Goal: Task Accomplishment & Management: Complete application form

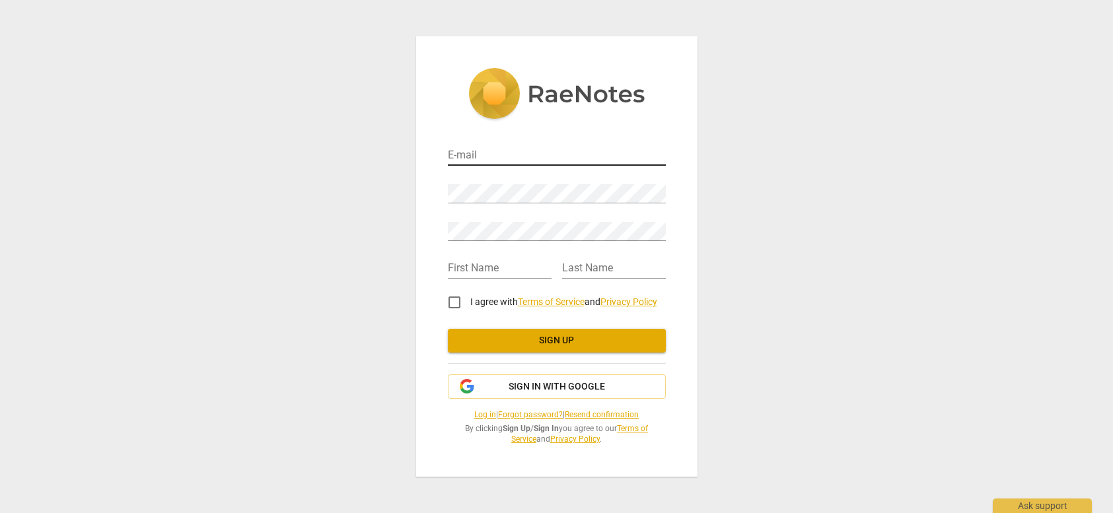
click at [464, 157] on input "email" at bounding box center [557, 156] width 218 height 19
type input "[EMAIL_ADDRESS][DOMAIN_NAME]"
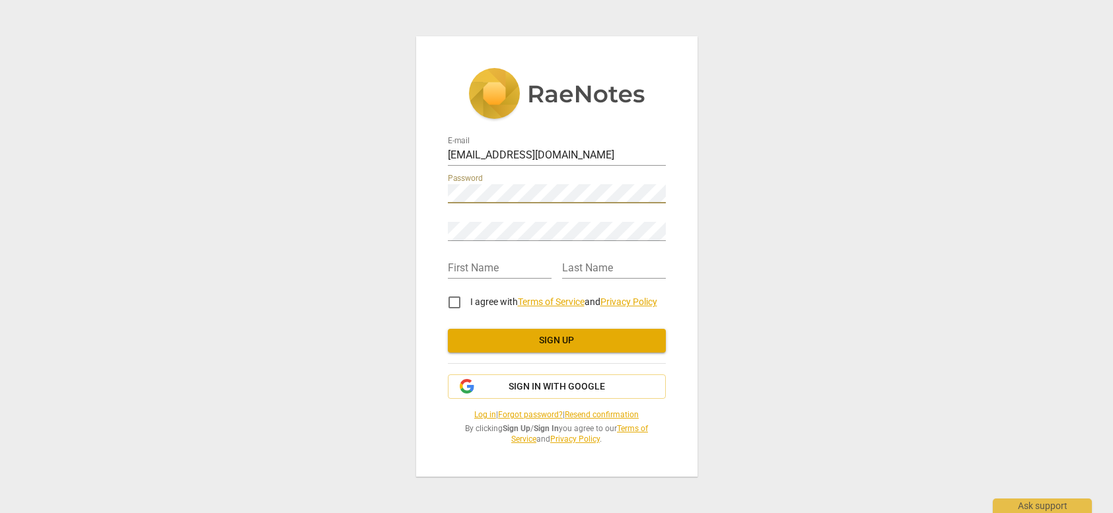
click at [821, 152] on div "E-mail [EMAIL_ADDRESS][DOMAIN_NAME] Password Retype Password First Name Last Na…" at bounding box center [556, 256] width 1113 height 513
type input "Lei"
click at [609, 266] on input "text" at bounding box center [614, 269] width 104 height 19
type input "[PERSON_NAME]"
click at [458, 303] on input "I agree with Terms of Service and Privacy Policy" at bounding box center [455, 303] width 32 height 32
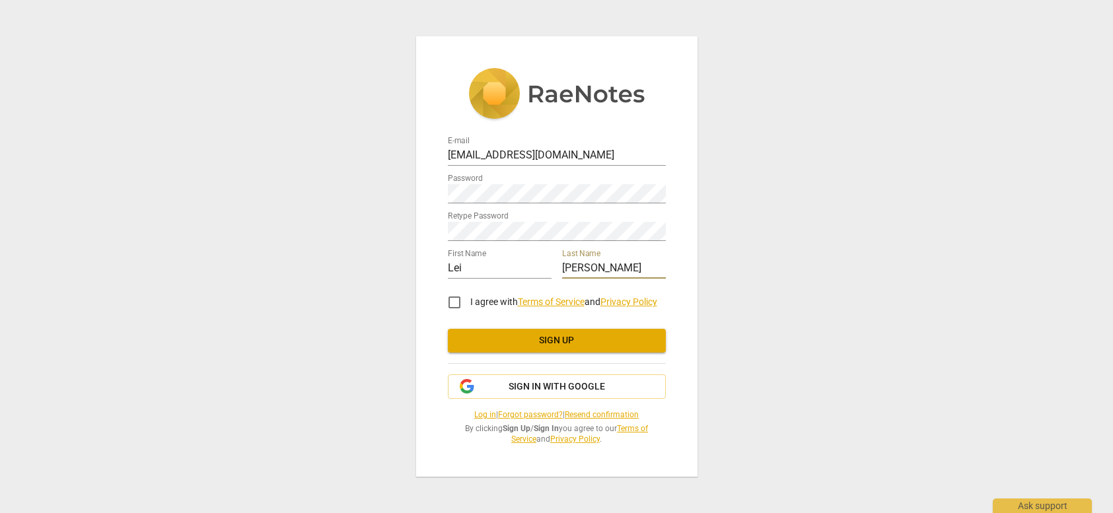
checkbox input "true"
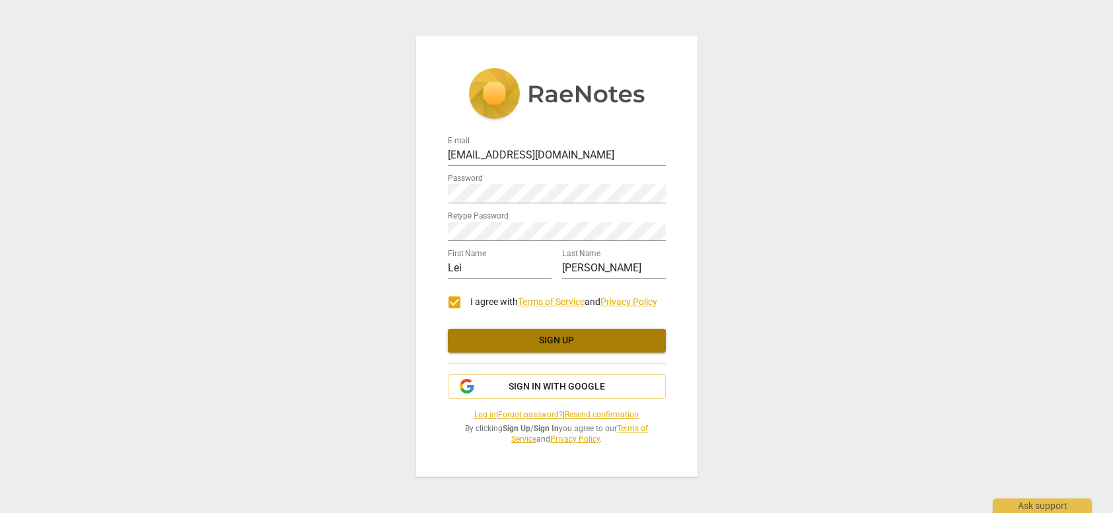
click at [530, 338] on span "Sign up" at bounding box center [557, 340] width 197 height 13
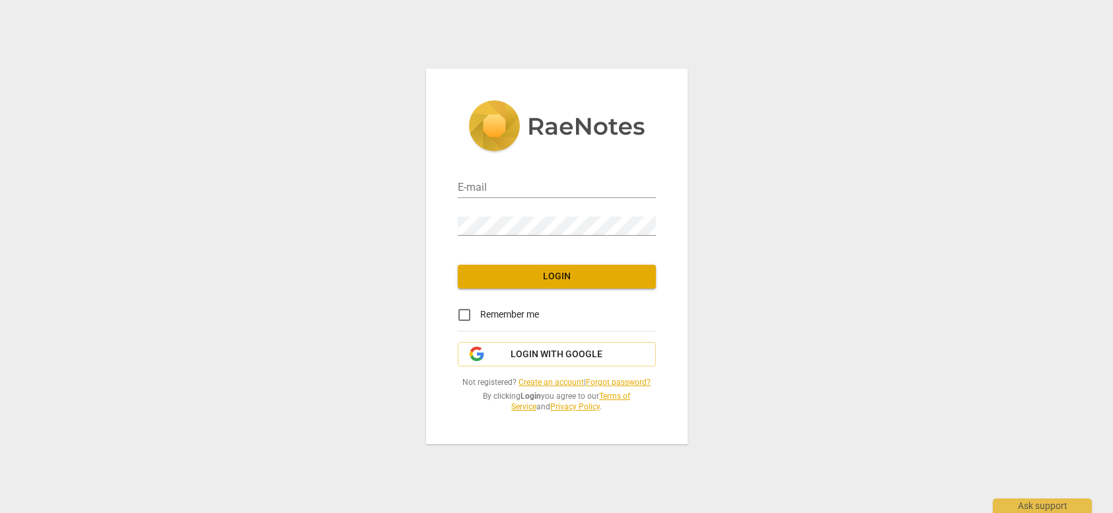
type input "[EMAIL_ADDRESS][DOMAIN_NAME]"
click at [466, 316] on input "Remember me" at bounding box center [465, 315] width 32 height 32
checkbox input "true"
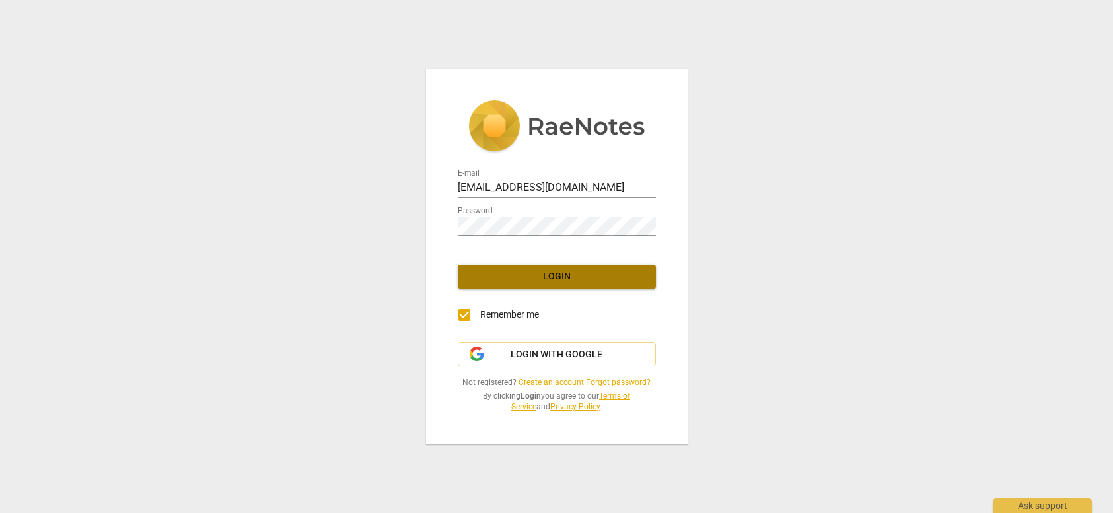
click at [550, 274] on span "Login" at bounding box center [556, 276] width 177 height 13
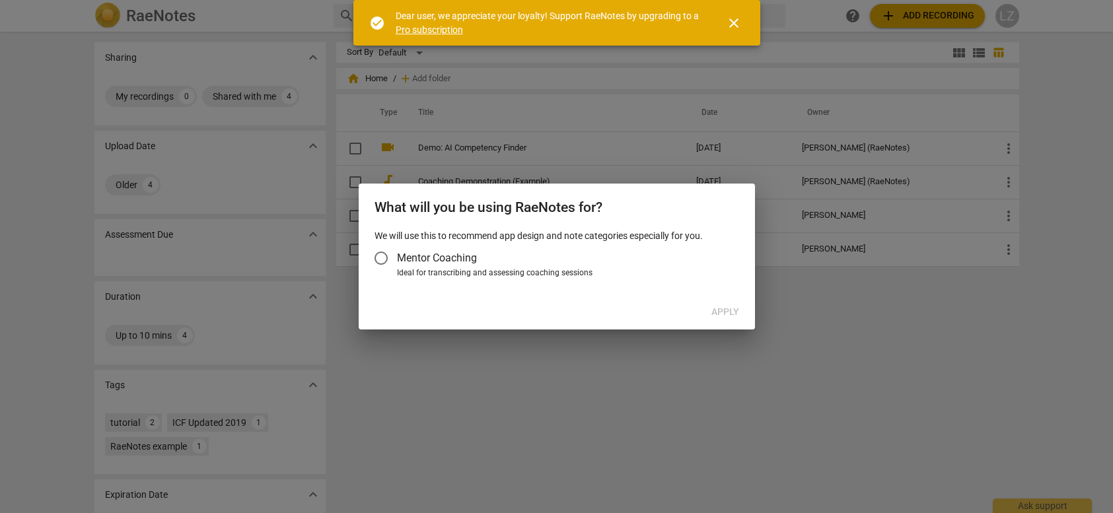
click at [385, 258] on input "Mentor Coaching" at bounding box center [381, 258] width 32 height 32
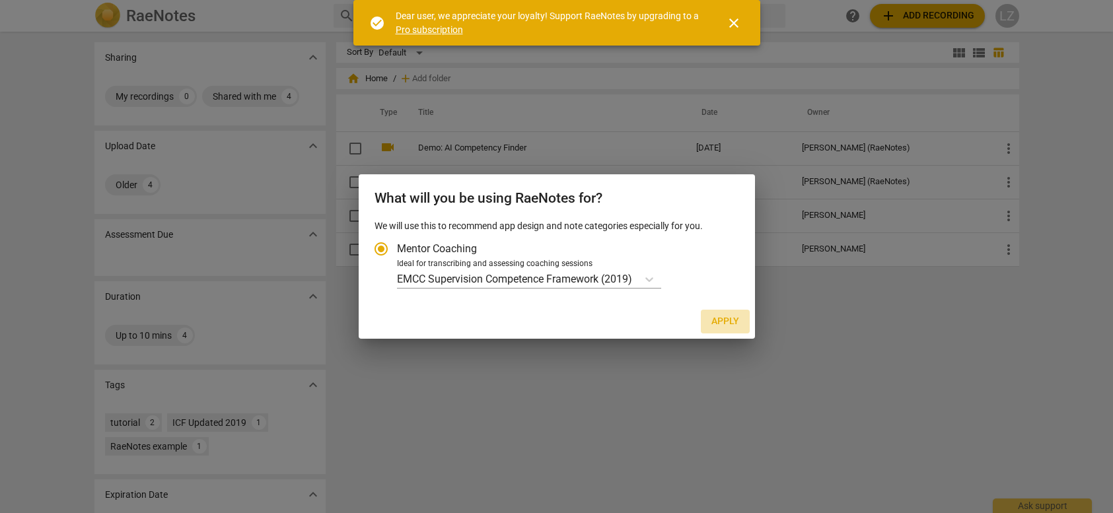
click at [730, 322] on span "Apply" at bounding box center [726, 321] width 28 height 13
radio input "false"
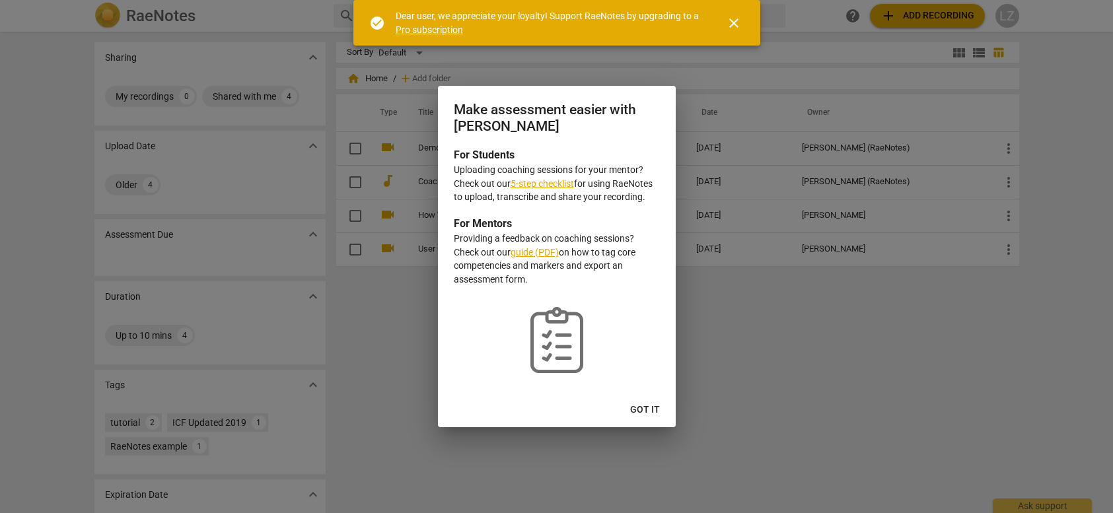
click at [642, 414] on span "Got it" at bounding box center [645, 410] width 30 height 13
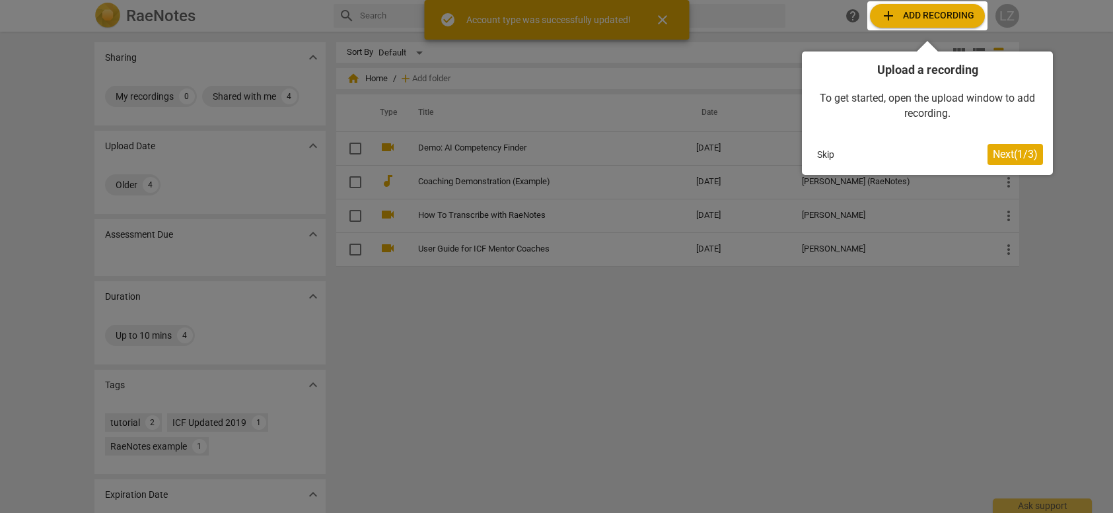
click at [665, 18] on div at bounding box center [556, 256] width 1113 height 513
click at [824, 154] on button "Skip" at bounding box center [826, 155] width 28 height 20
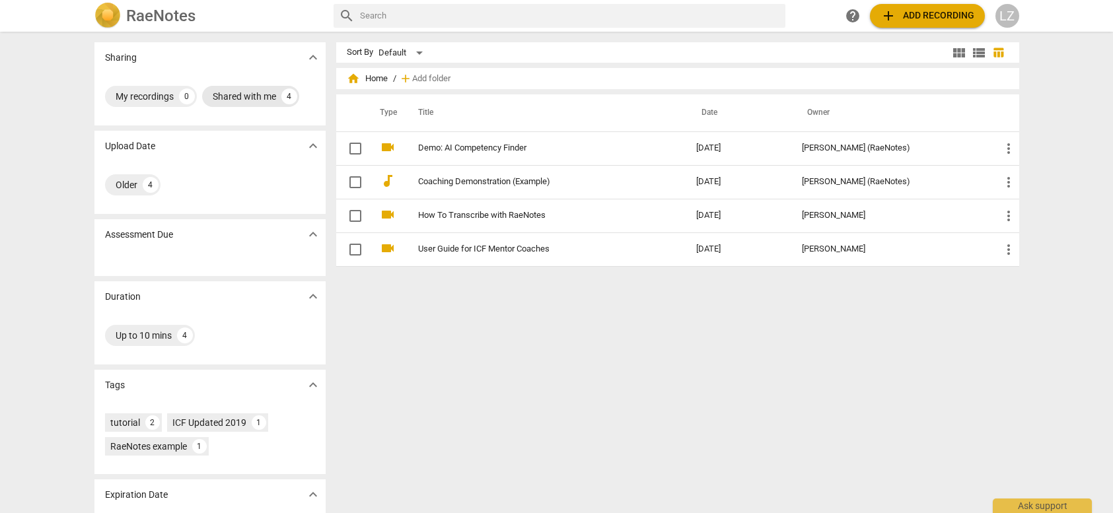
click at [256, 101] on div "Shared with me" at bounding box center [244, 96] width 63 height 13
click at [117, 13] on img at bounding box center [107, 16] width 26 height 26
click at [887, 20] on span "add" at bounding box center [889, 16] width 16 height 16
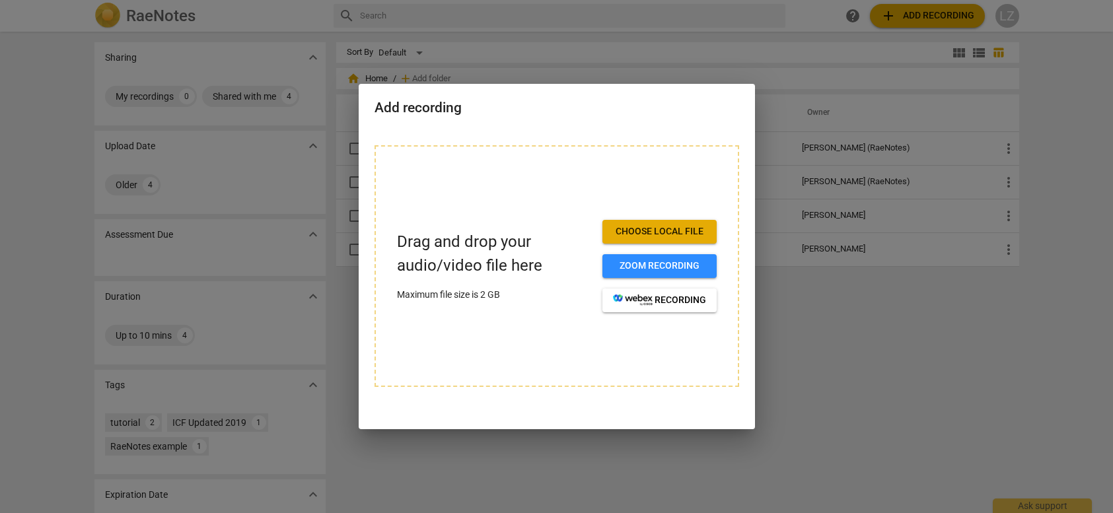
click at [829, 400] on div at bounding box center [556, 256] width 1113 height 513
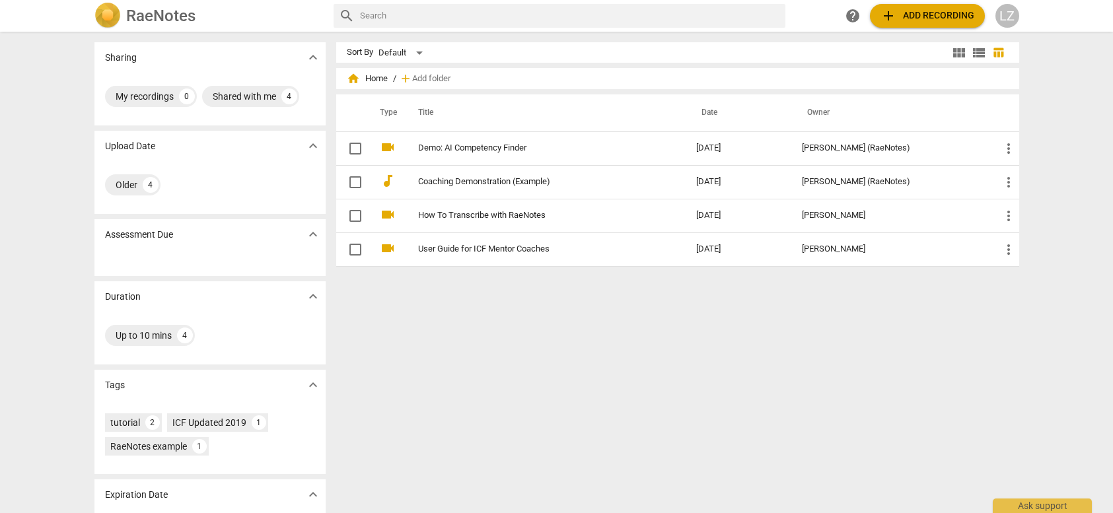
click at [107, 12] on img at bounding box center [107, 16] width 26 height 26
click at [412, 19] on input "text" at bounding box center [570, 15] width 420 height 21
click at [886, 13] on span "add" at bounding box center [889, 16] width 16 height 16
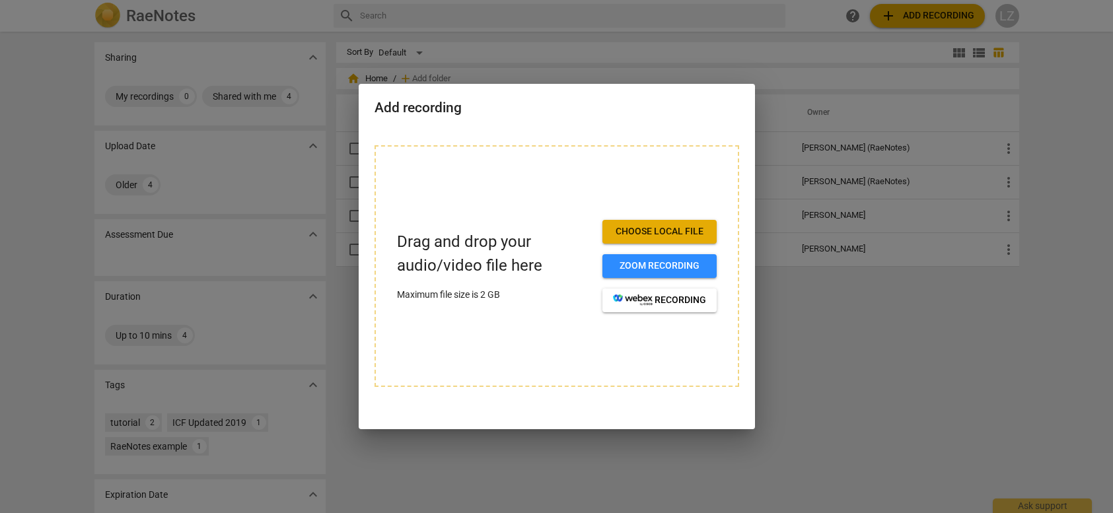
click at [875, 414] on div at bounding box center [556, 256] width 1113 height 513
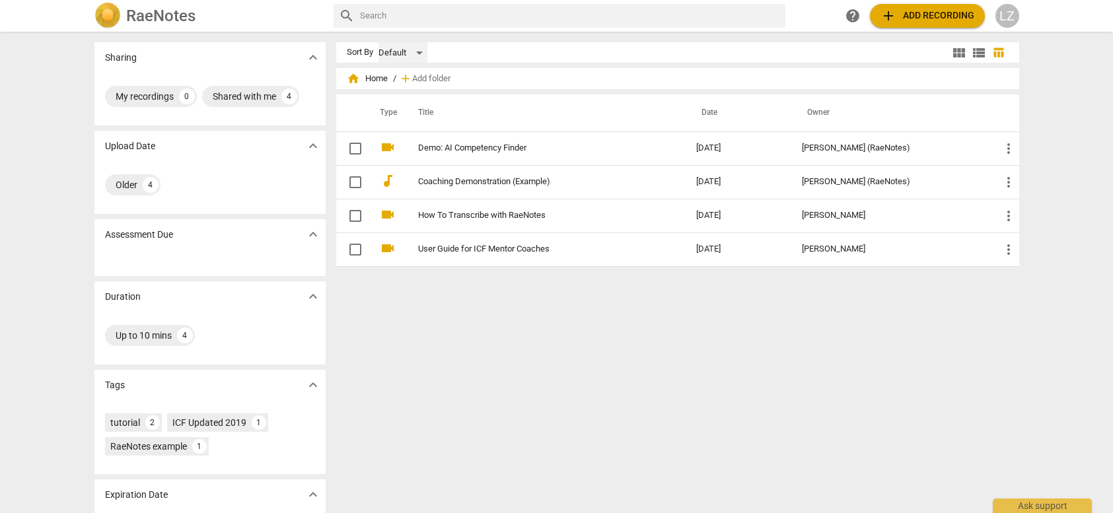
click at [419, 54] on div "Default" at bounding box center [403, 52] width 49 height 21
click at [450, 434] on div at bounding box center [556, 256] width 1113 height 513
click at [230, 94] on div "Shared with me" at bounding box center [244, 96] width 63 height 13
click at [125, 191] on div "Older" at bounding box center [127, 184] width 22 height 13
click at [139, 233] on p "Assessment Due" at bounding box center [139, 235] width 68 height 14
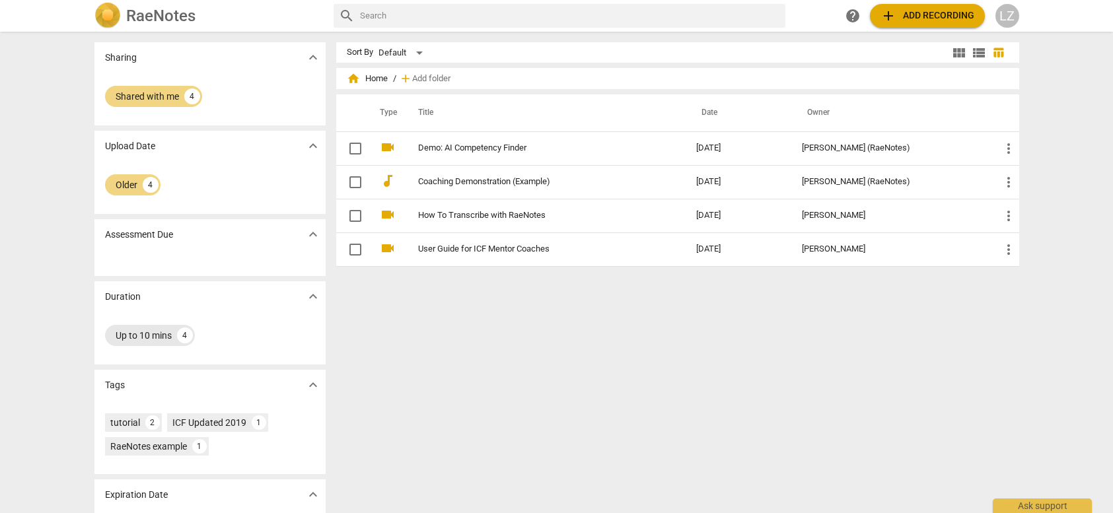
click at [138, 338] on div "Up to 10 mins" at bounding box center [144, 335] width 56 height 13
